Goal: Transaction & Acquisition: Purchase product/service

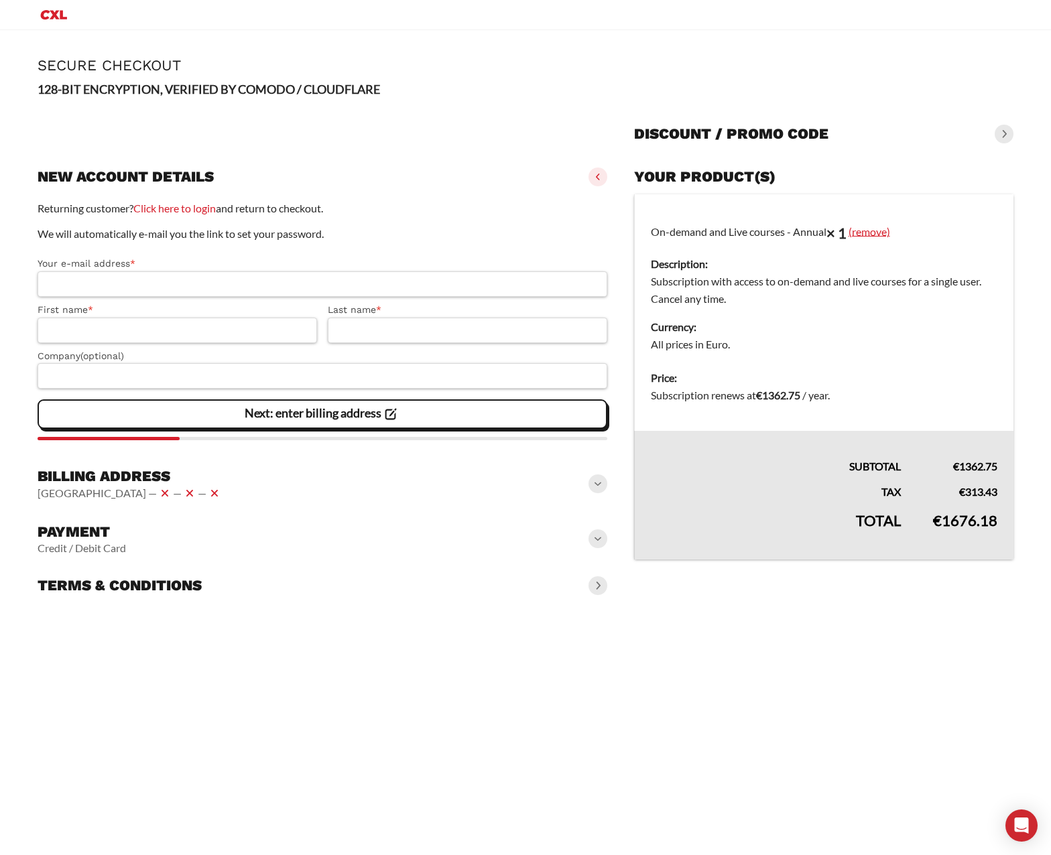
click at [871, 233] on link "(remove)" at bounding box center [870, 231] width 42 height 13
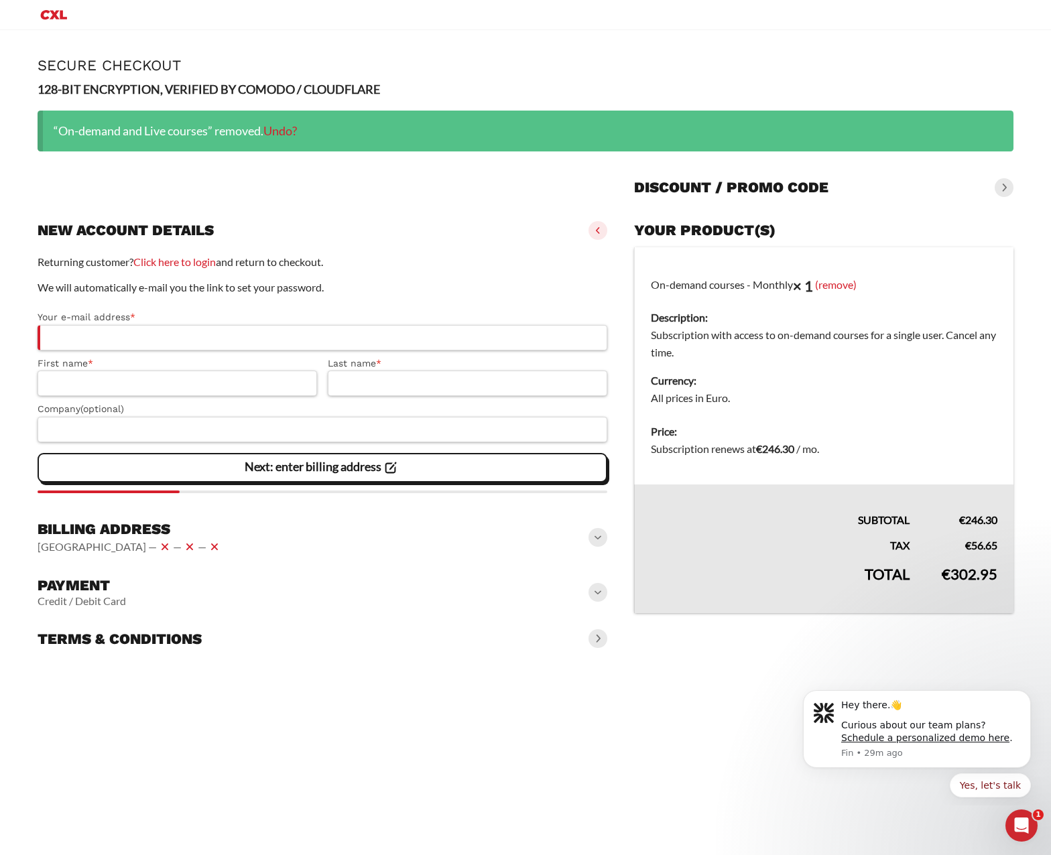
drag, startPoint x: 50, startPoint y: 15, endPoint x: 588, endPoint y: 56, distance: 539.7
click at [50, 15] on icon "Primary Menu" at bounding box center [54, 15] width 32 height 16
